Goal: Information Seeking & Learning: Learn about a topic

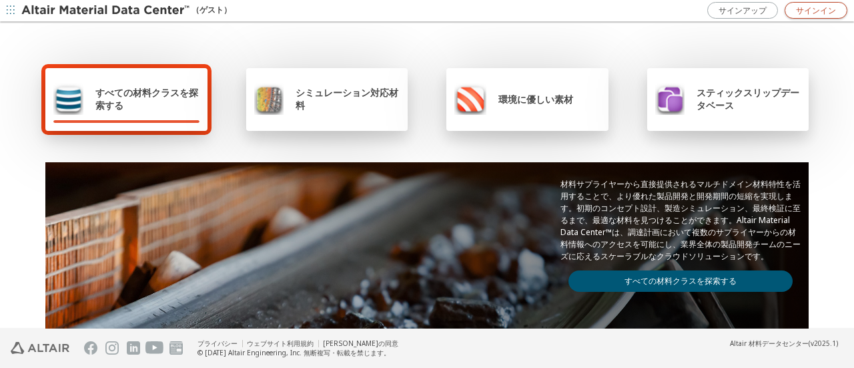
click at [805, 7] on font "サインイン" at bounding box center [816, 10] width 40 height 11
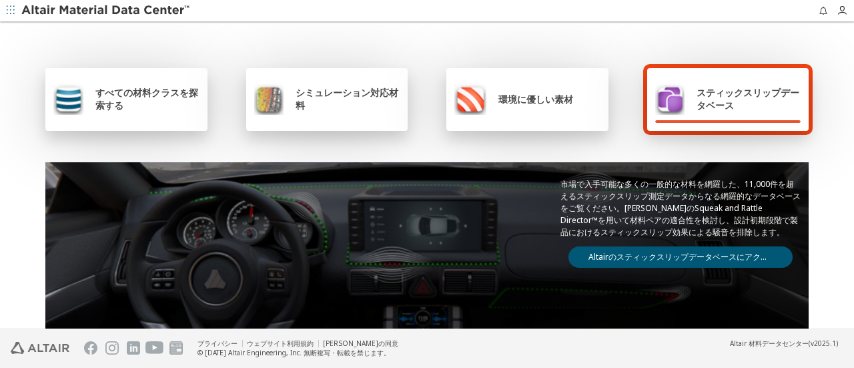
click at [136, 104] on span "すべての材料クラスを探索する" at bounding box center [147, 98] width 104 height 25
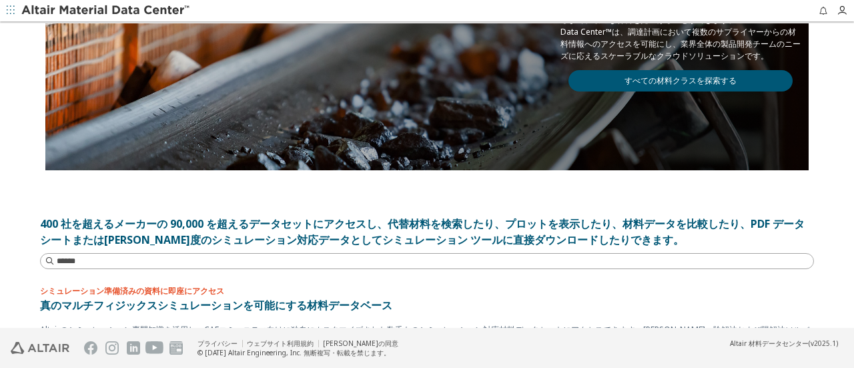
scroll to position [133, 0]
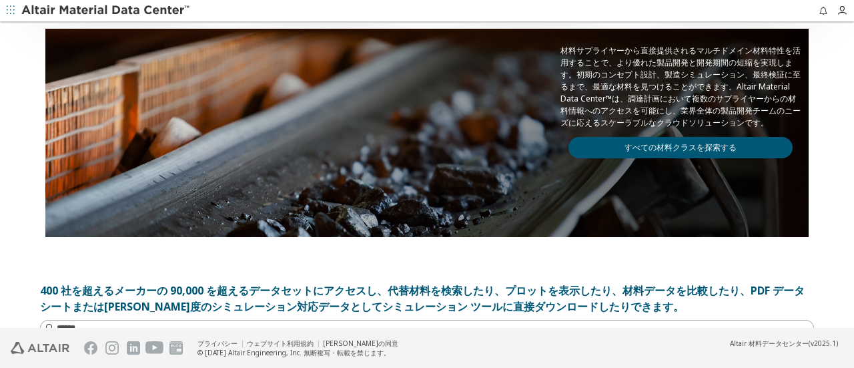
click at [629, 137] on link "すべての材料クラスを探索する" at bounding box center [680, 147] width 224 height 21
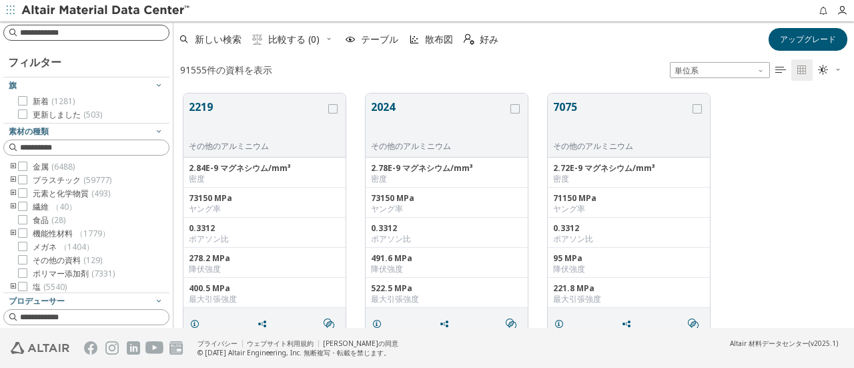
click at [134, 34] on input at bounding box center [94, 32] width 149 height 13
type input "*"
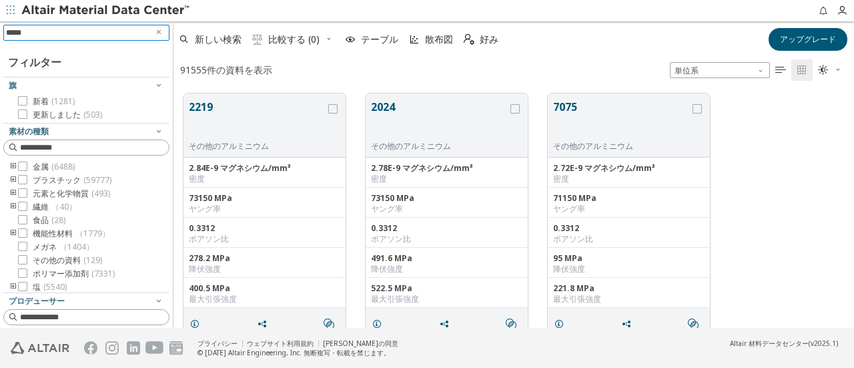
type input "***"
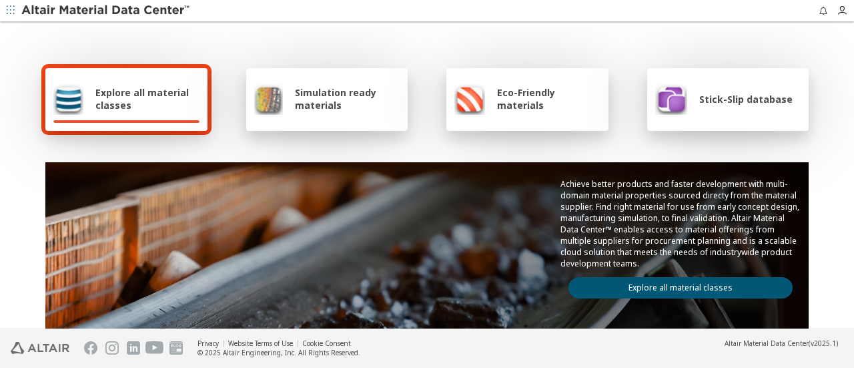
click at [656, 287] on link "Explore all material classes" at bounding box center [680, 287] width 224 height 21
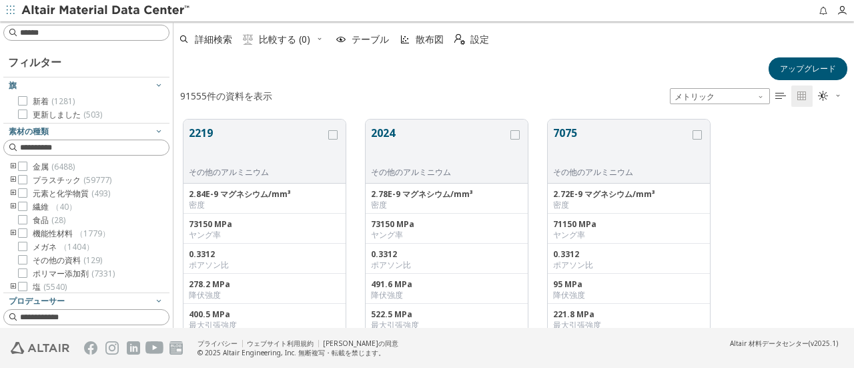
scroll to position [11, 11]
click at [496, 57] on div "詳細検索  比較する (0) テーブル 散布図  設定 アップグレード" at bounding box center [513, 52] width 680 height 55
click at [726, 94] on span "メトリック" at bounding box center [720, 96] width 100 height 16
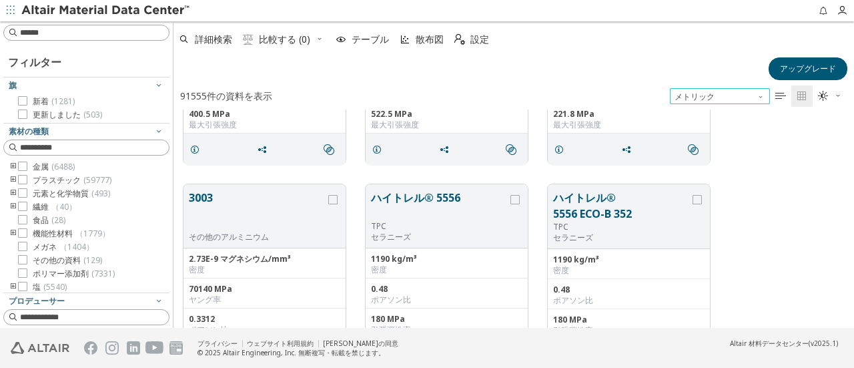
scroll to position [0, 0]
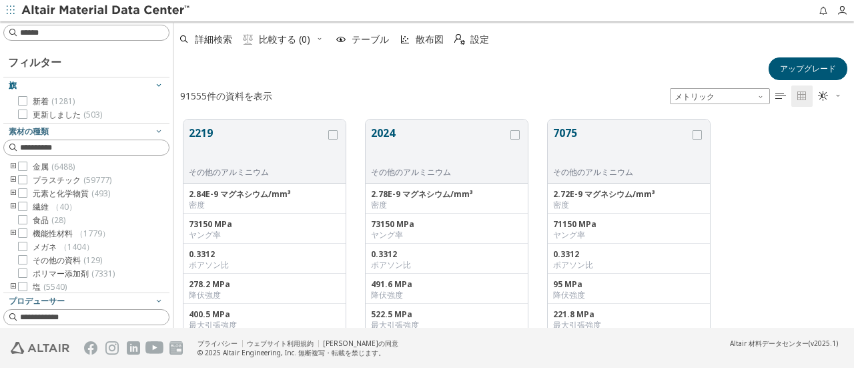
click at [153, 87] on icon "button" at bounding box center [158, 84] width 11 height 11
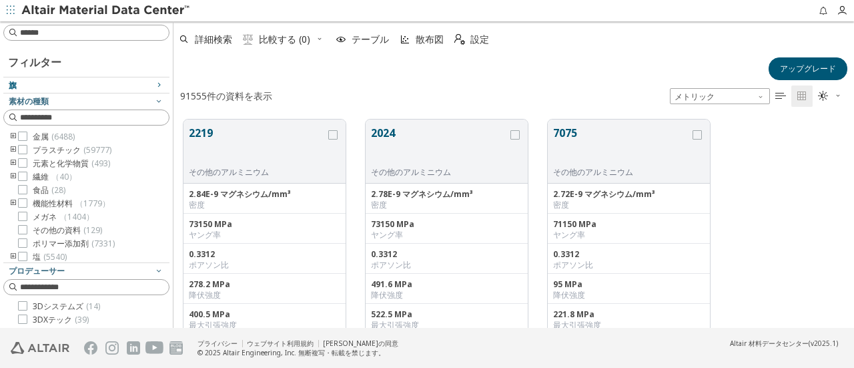
click at [153, 87] on icon "button" at bounding box center [158, 84] width 11 height 11
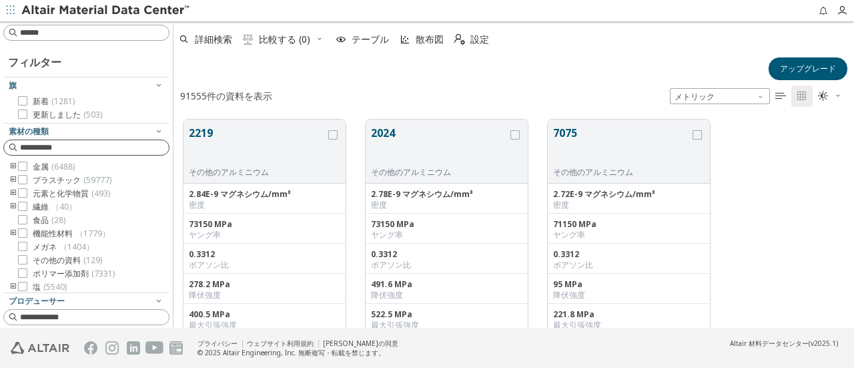
click at [109, 145] on input at bounding box center [94, 147] width 149 height 13
click at [109, 145] on input at bounding box center [87, 147] width 163 height 15
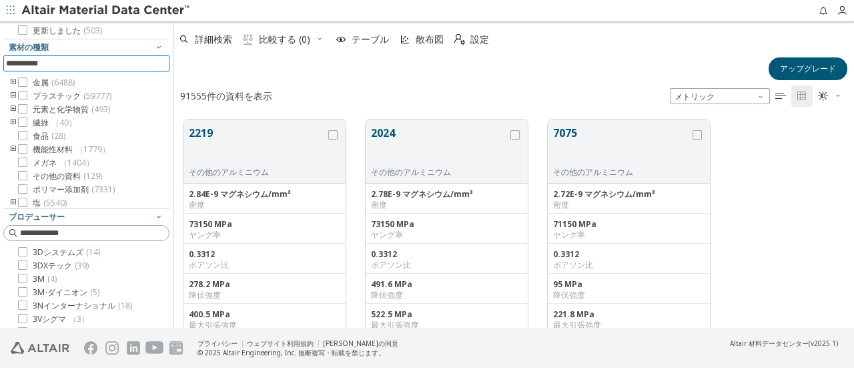
scroll to position [67, 0]
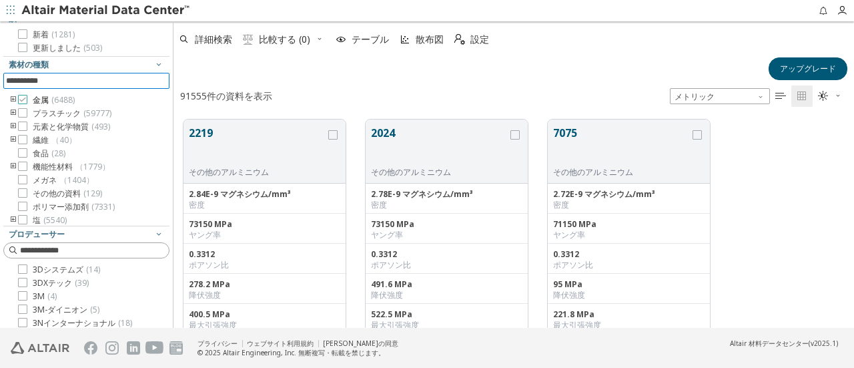
click at [23, 97] on icon at bounding box center [22, 99] width 9 height 9
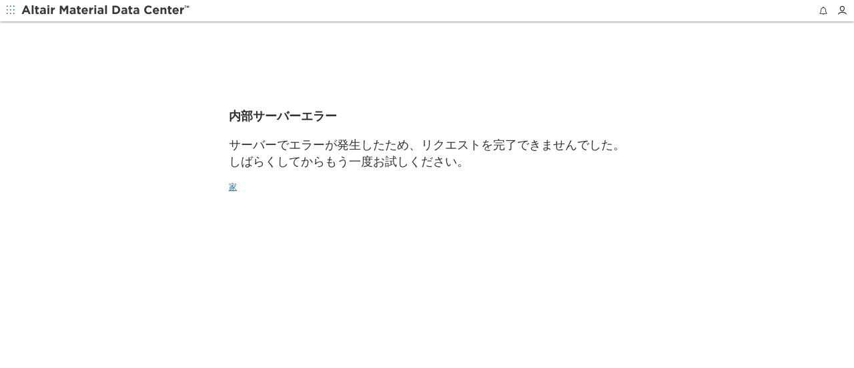
click at [239, 192] on link "家" at bounding box center [427, 186] width 396 height 11
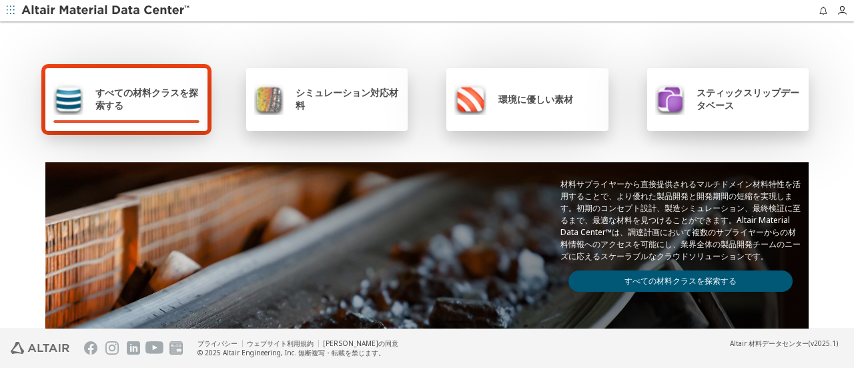
click at [652, 271] on link "すべての材料クラスを探索する" at bounding box center [680, 280] width 224 height 21
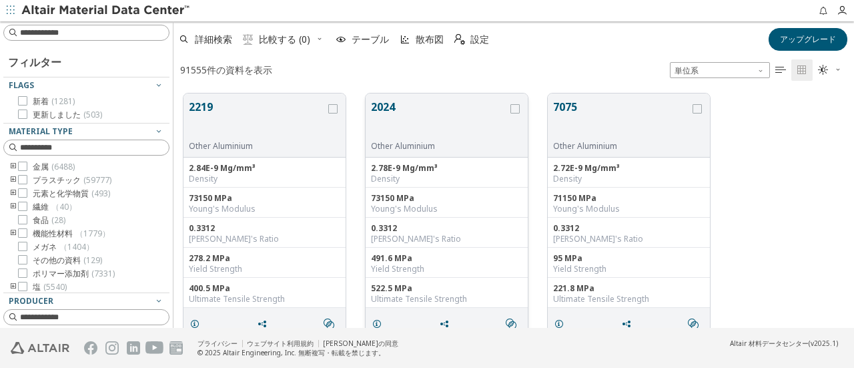
scroll to position [11, 11]
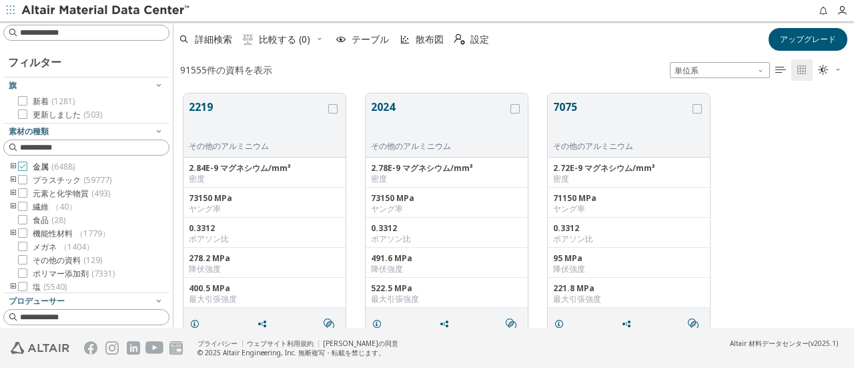
click at [28, 169] on label "金属 ( 6488 )" at bounding box center [46, 166] width 57 height 11
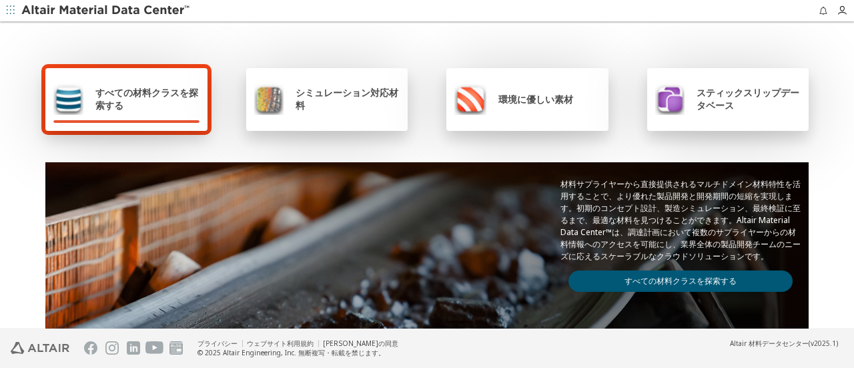
click at [576, 276] on link "すべての材料クラスを探索する" at bounding box center [680, 280] width 224 height 21
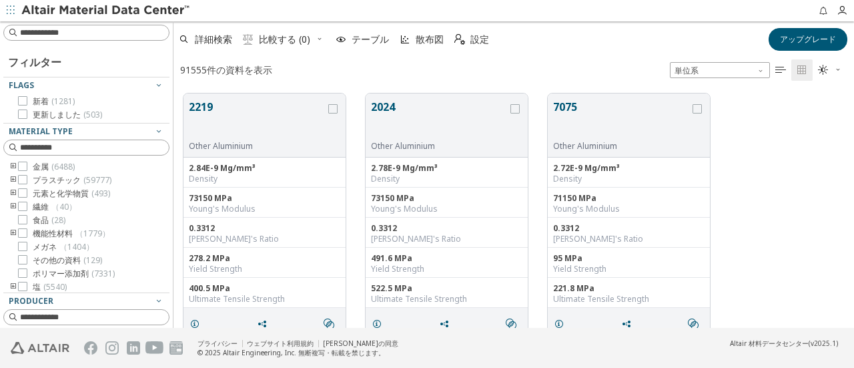
scroll to position [234, 670]
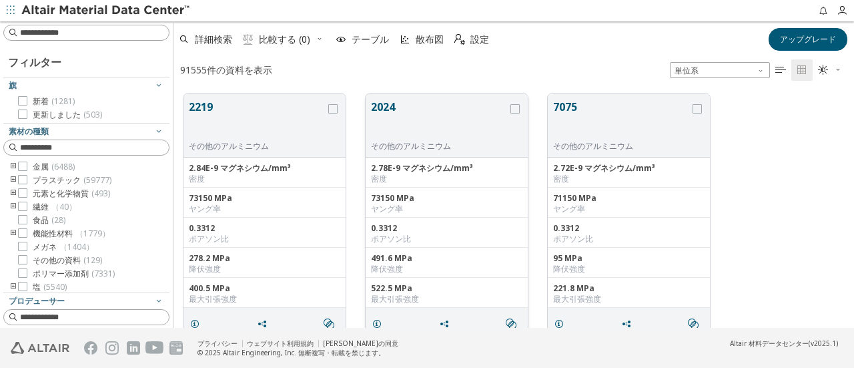
click at [426, 126] on button "2024" at bounding box center [439, 120] width 137 height 42
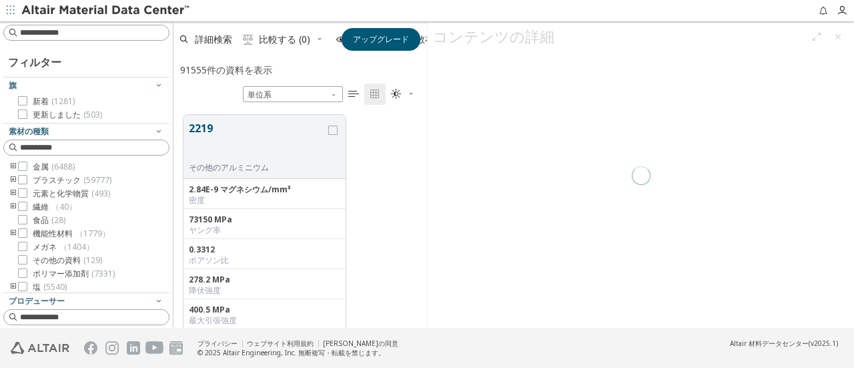
scroll to position [213, 243]
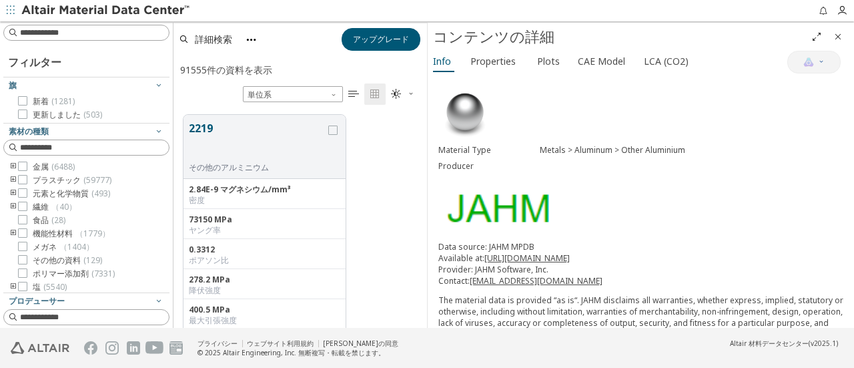
scroll to position [310, 0]
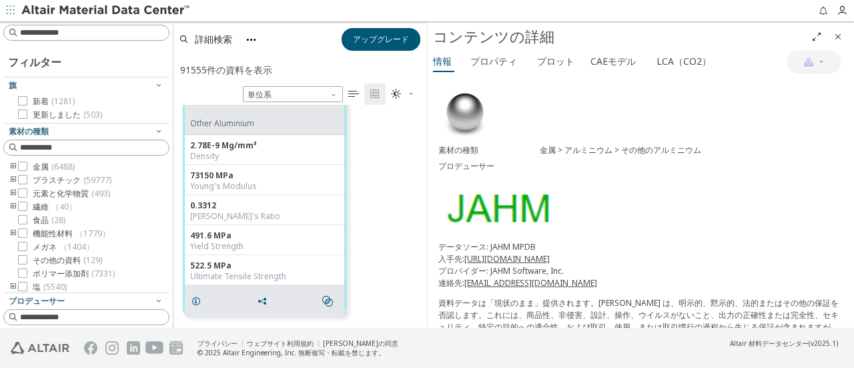
click at [838, 35] on icon "近い" at bounding box center [837, 36] width 11 height 11
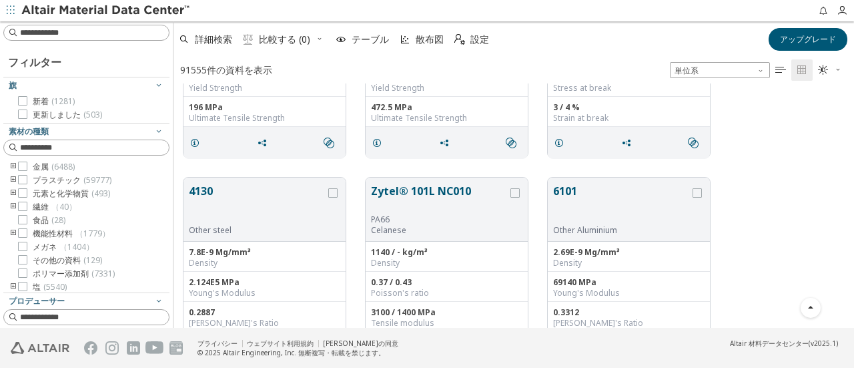
scroll to position [577, 0]
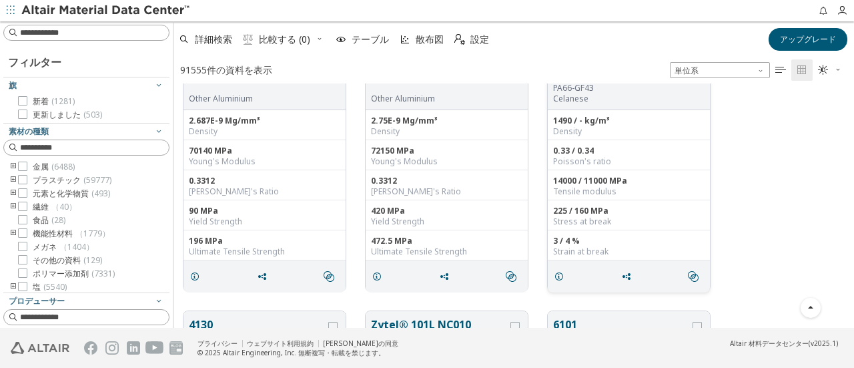
click at [702, 126] on div "Density" at bounding box center [628, 131] width 151 height 11
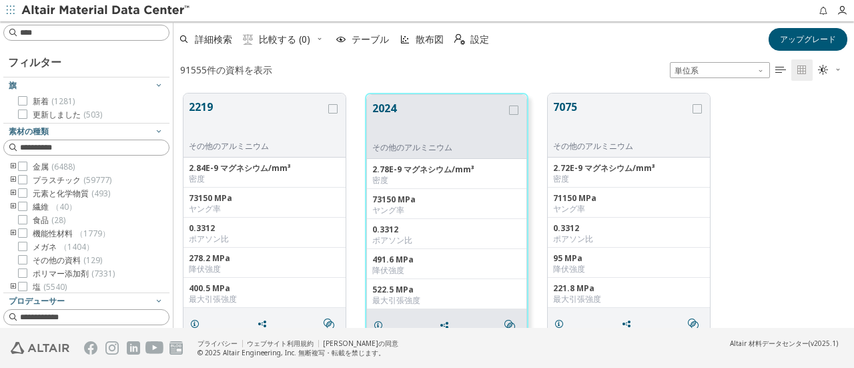
scroll to position [234, 670]
click at [540, 48] on div "詳細検索  比較する (0) テーブル 散布図  設定" at bounding box center [465, 39] width 585 height 29
click at [777, 71] on font "" at bounding box center [780, 70] width 11 height 11
